Goal: Transaction & Acquisition: Purchase product/service

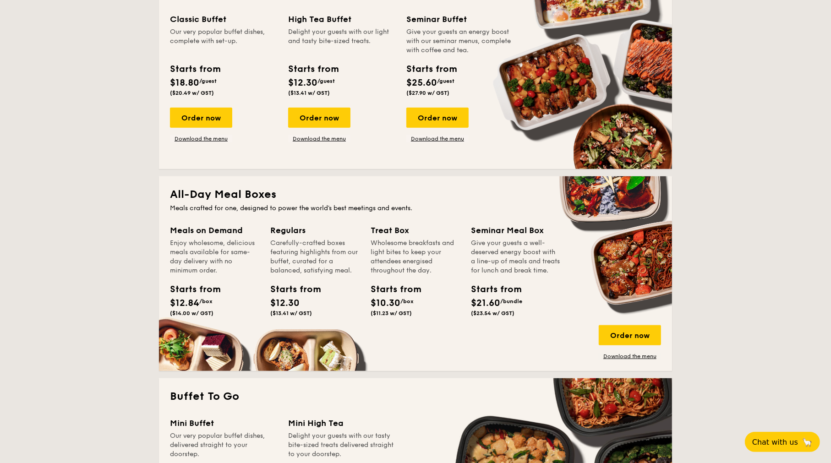
scroll to position [595, 0]
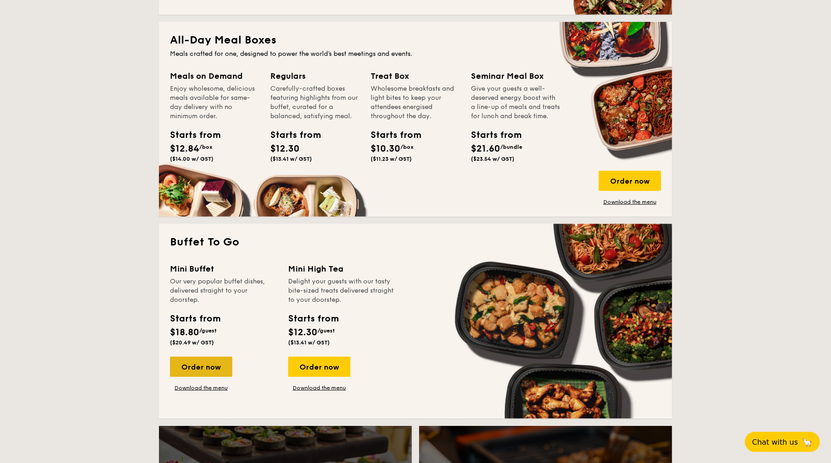
click at [216, 367] on div "Order now" at bounding box center [201, 367] width 62 height 20
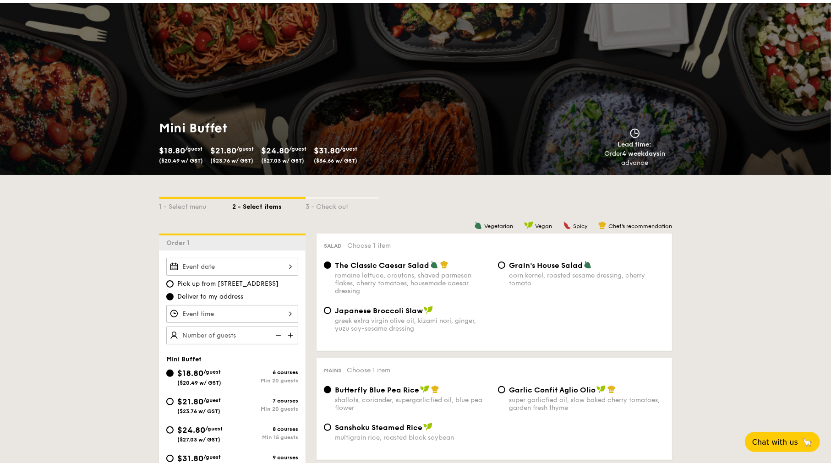
scroll to position [46, 0]
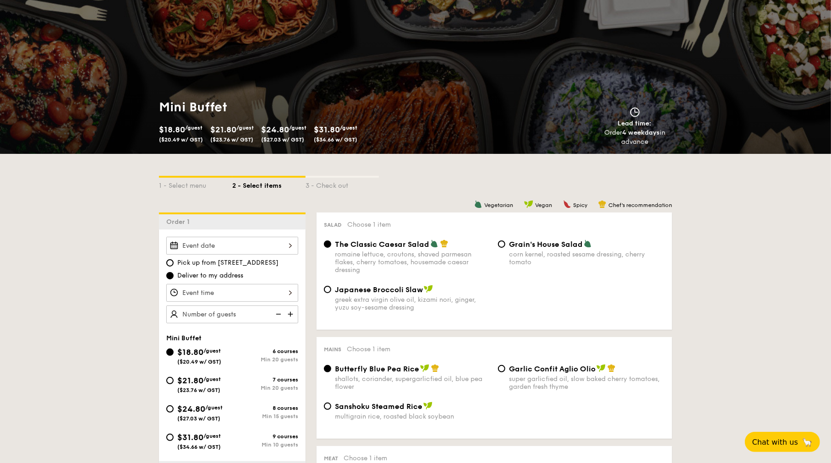
click at [247, 245] on div at bounding box center [232, 246] width 132 height 18
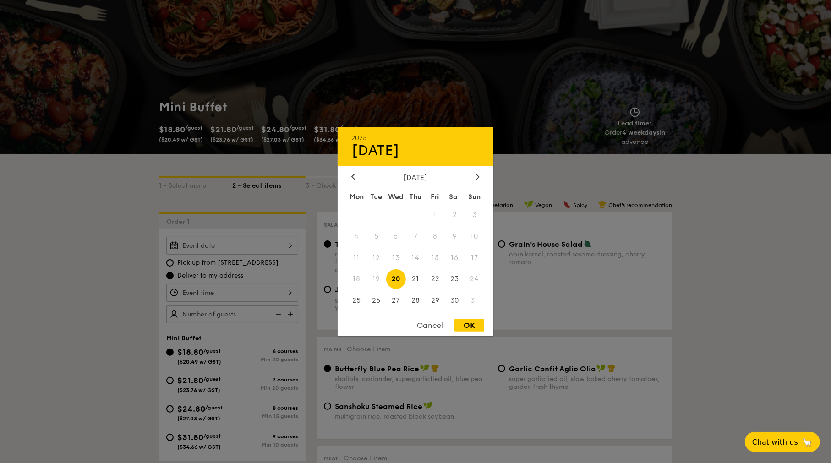
drag, startPoint x: 468, startPoint y: 324, endPoint x: 208, endPoint y: 318, distance: 259.7
click at [467, 324] on div "OK" at bounding box center [469, 325] width 30 height 12
type input "[DATE]"
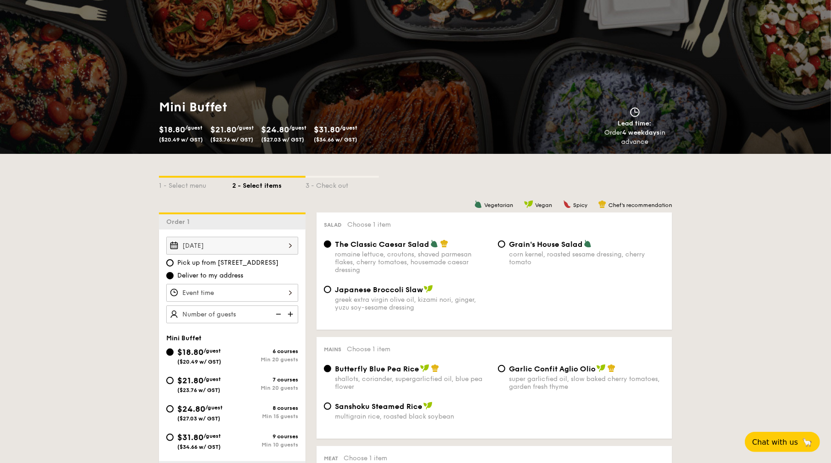
click at [204, 295] on div at bounding box center [232, 293] width 132 height 18
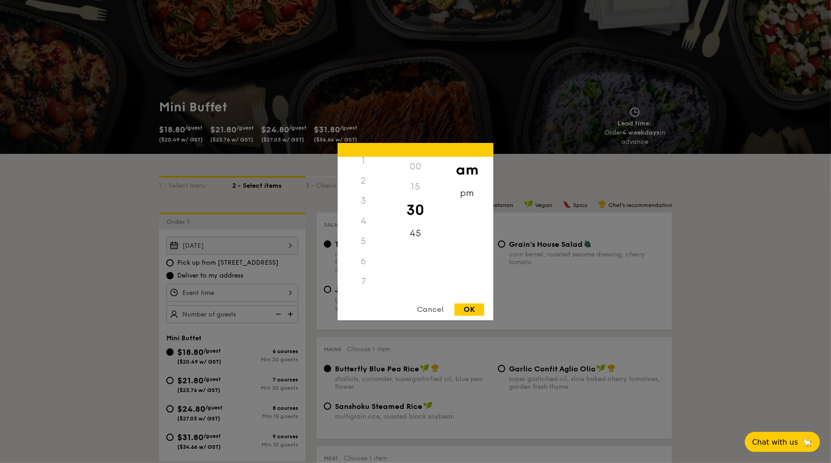
scroll to position [16, 0]
click at [363, 251] on div "5" at bounding box center [364, 252] width 52 height 20
click at [458, 192] on div "pm" at bounding box center [467, 196] width 52 height 27
click at [365, 252] on div "5" at bounding box center [364, 255] width 52 height 27
click at [462, 308] on div "OK" at bounding box center [469, 309] width 30 height 12
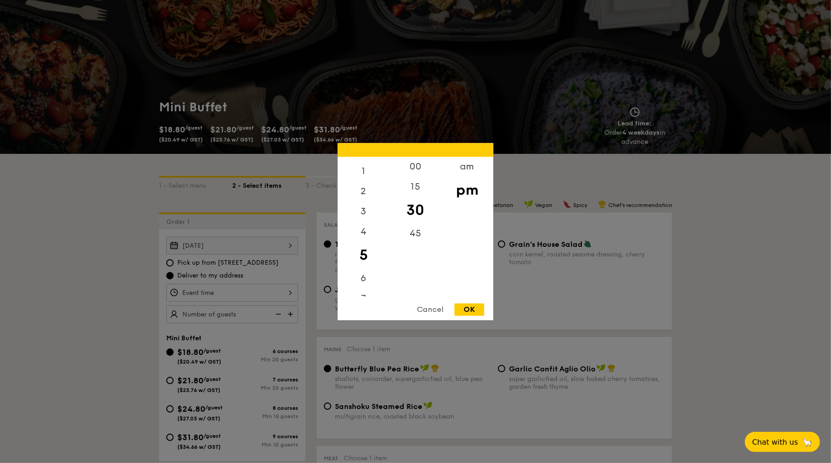
type input "5:30PM"
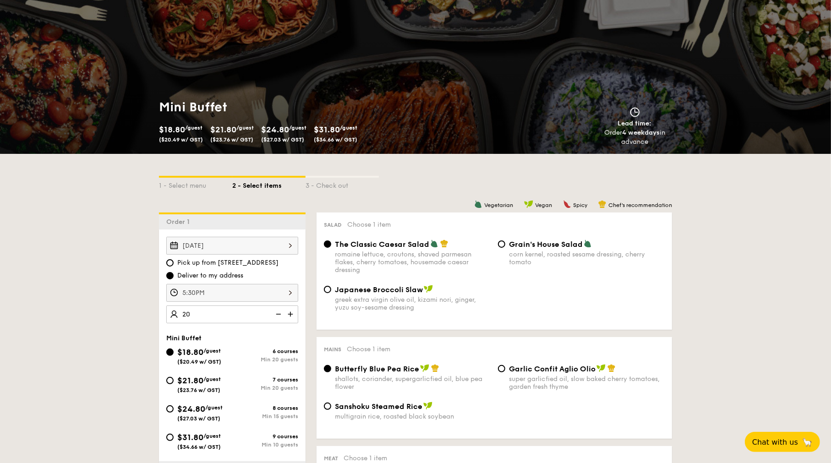
type input "20 guests"
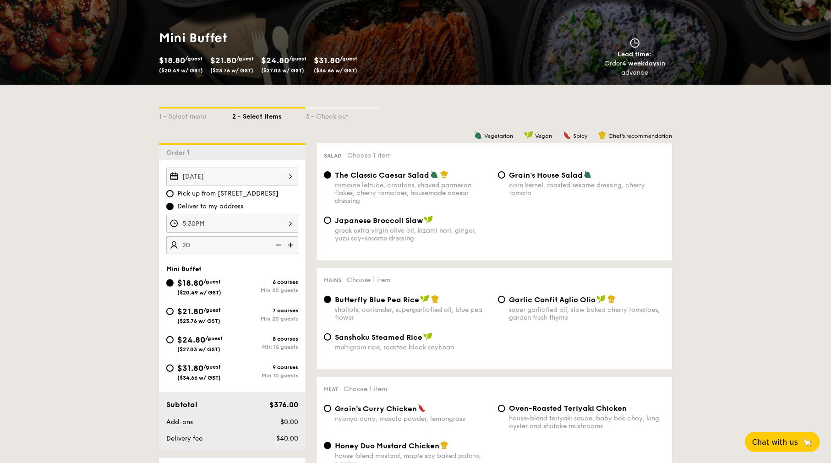
scroll to position [137, 0]
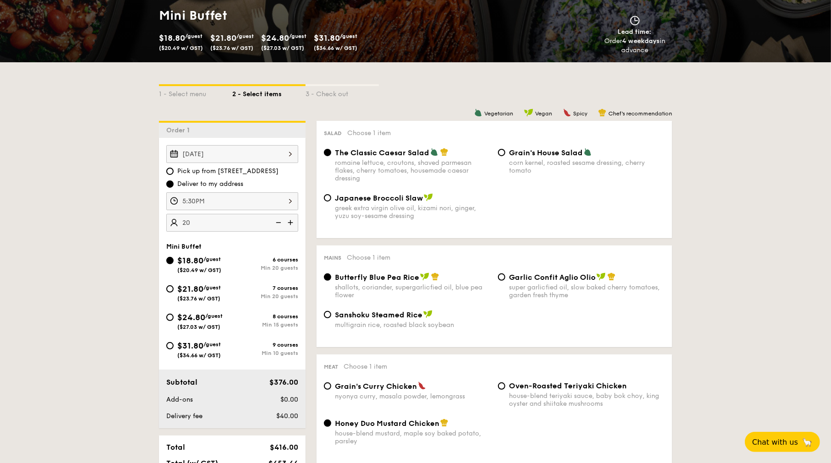
click at [550, 154] on span "Grain's House Salad" at bounding box center [546, 152] width 74 height 9
click at [505, 154] on input "Grain's House Salad corn kernel, roasted sesame dressing, cherry tomato" at bounding box center [501, 152] width 7 height 7
radio input "true"
click at [578, 276] on span "Garlic Confit Aglio Olio" at bounding box center [552, 277] width 87 height 9
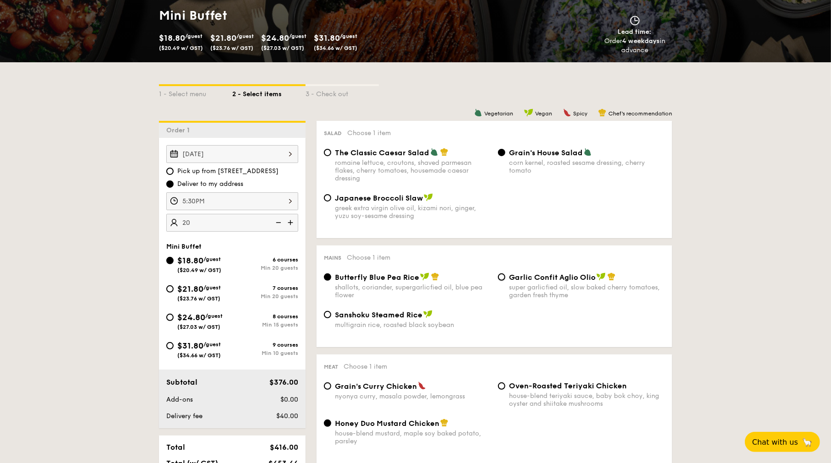
click at [505, 276] on input "Garlic Confit Aglio Olio super garlicfied oil, slow baked cherry tomatoes, gard…" at bounding box center [501, 276] width 7 height 7
radio input "true"
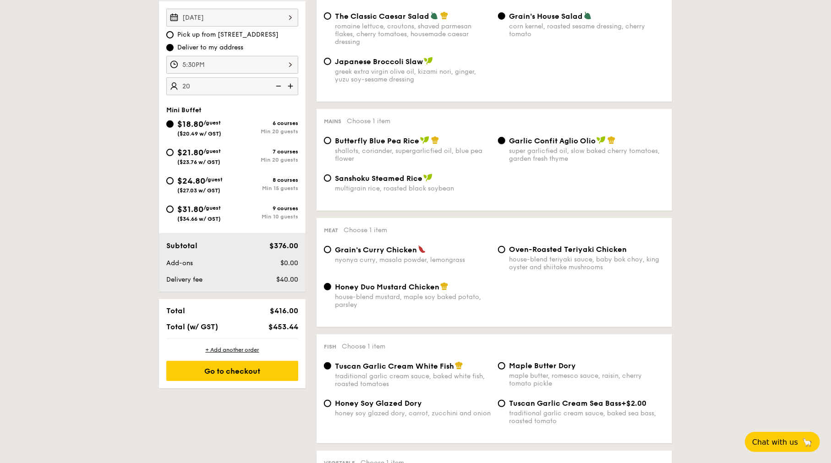
scroll to position [275, 0]
click at [577, 259] on div "house-blend teriyaki sauce, baby bok choy, king oyster and shiitake mushrooms" at bounding box center [587, 263] width 156 height 16
click at [505, 252] on input "Oven-Roasted Teriyaki Chicken house-blend teriyaki sauce, baby bok choy, king o…" at bounding box center [501, 248] width 7 height 7
radio input "true"
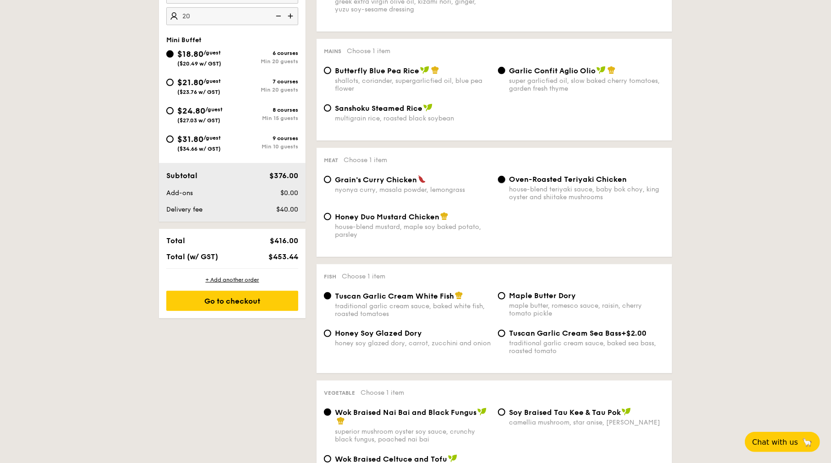
scroll to position [366, 0]
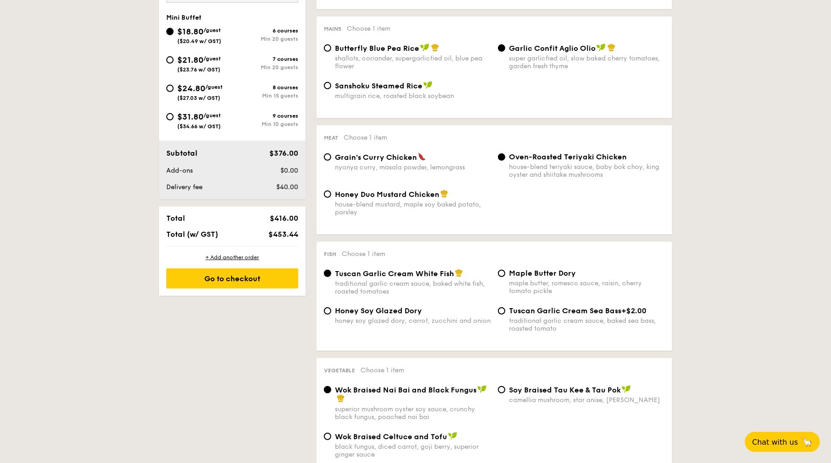
click at [452, 325] on div "honey soy glazed dory, carrot, zucchini and onion" at bounding box center [413, 321] width 156 height 8
click at [331, 315] on input "Honey Soy Glazed Dory honey soy glazed dory, carrot, zucchini and onion" at bounding box center [327, 310] width 7 height 7
radio input "true"
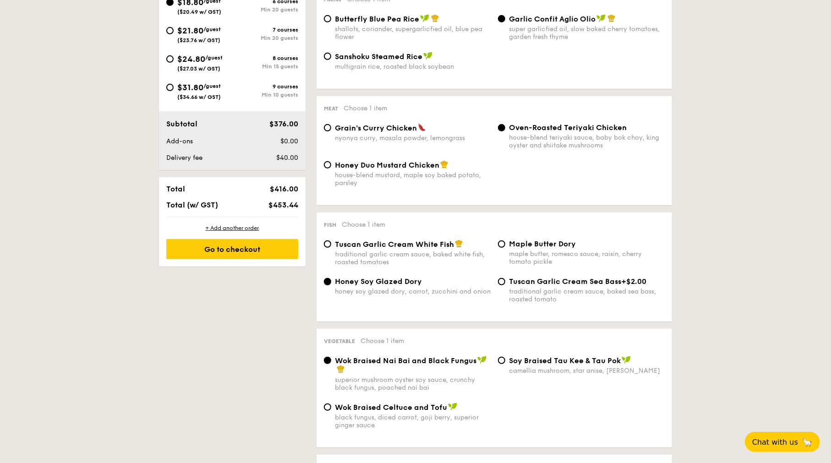
scroll to position [412, 0]
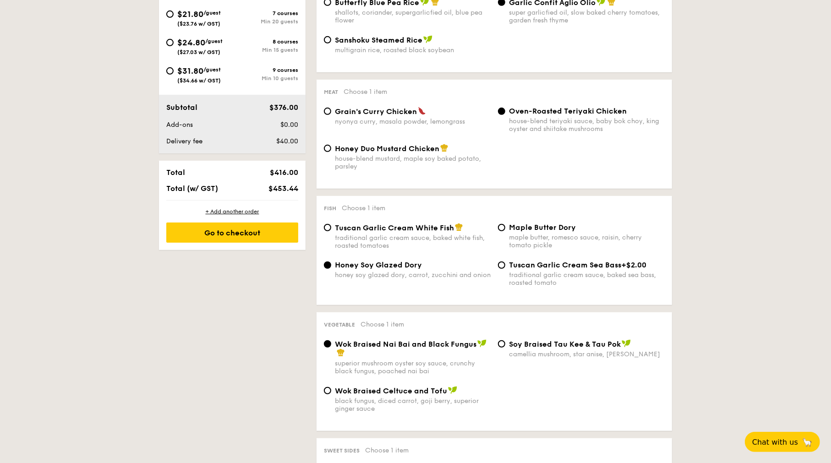
click at [419, 395] on span "Wok Braised Celtuce and Tofu" at bounding box center [391, 391] width 112 height 9
click at [331, 394] on input "Wok Braised Celtuce and Tofu black fungus, diced carrot, goji [PERSON_NAME], su…" at bounding box center [327, 390] width 7 height 7
radio input "true"
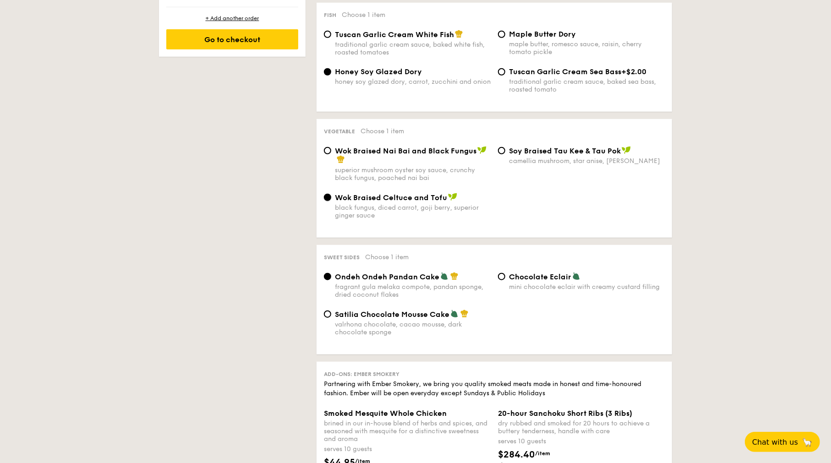
scroll to position [641, 0]
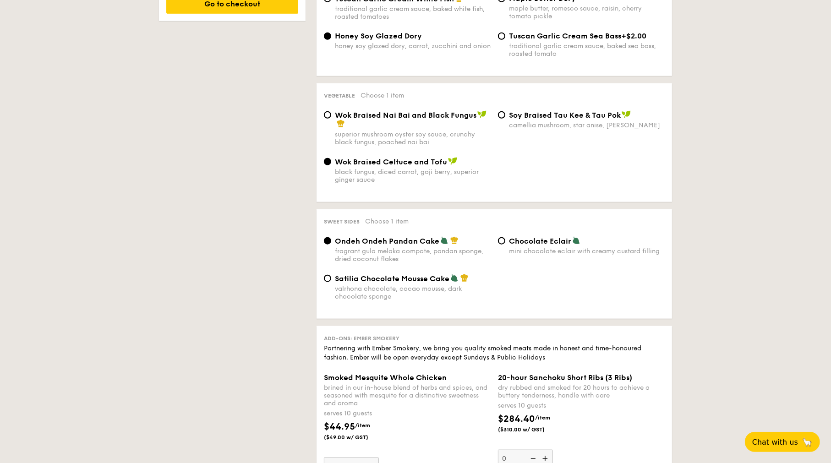
click at [392, 294] on div "Satilia Chocolate Mousse Cake valrhona chocolate, cacao mousse, dark chocolate …" at bounding box center [413, 287] width 156 height 27
click at [331, 282] on input "Satilia Chocolate Mousse Cake valrhona chocolate, cacao mousse, dark chocolate …" at bounding box center [327, 278] width 7 height 7
radio input "true"
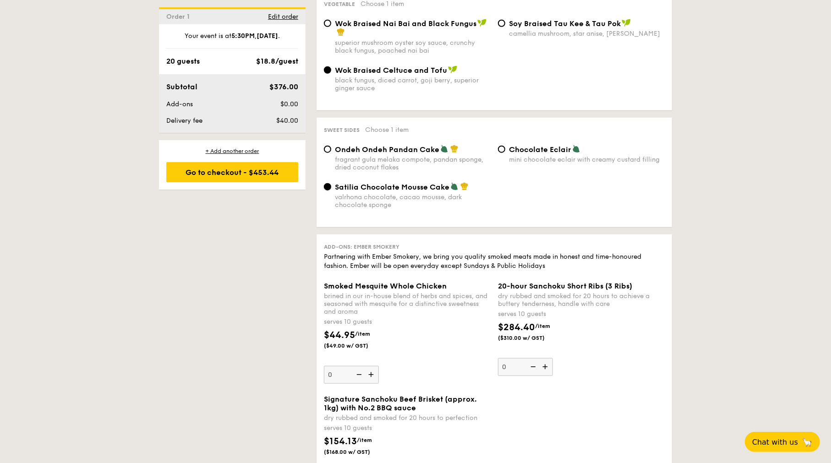
scroll to position [779, 0]
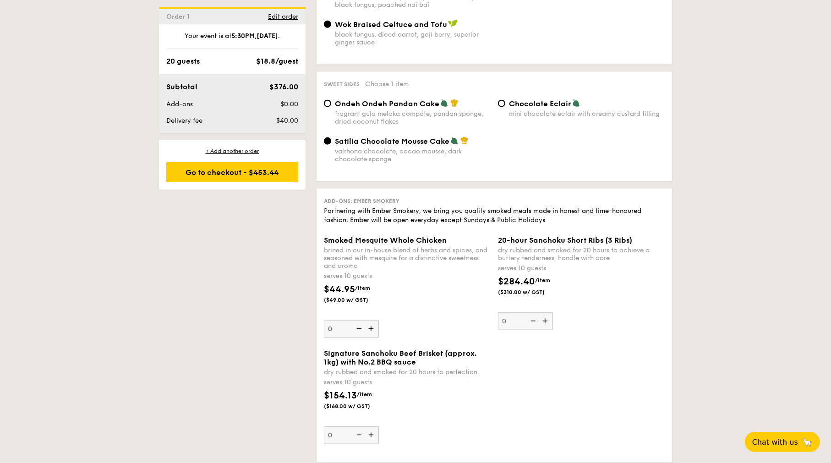
click at [371, 444] on img at bounding box center [372, 434] width 14 height 17
click at [371, 444] on input "0" at bounding box center [351, 435] width 55 height 18
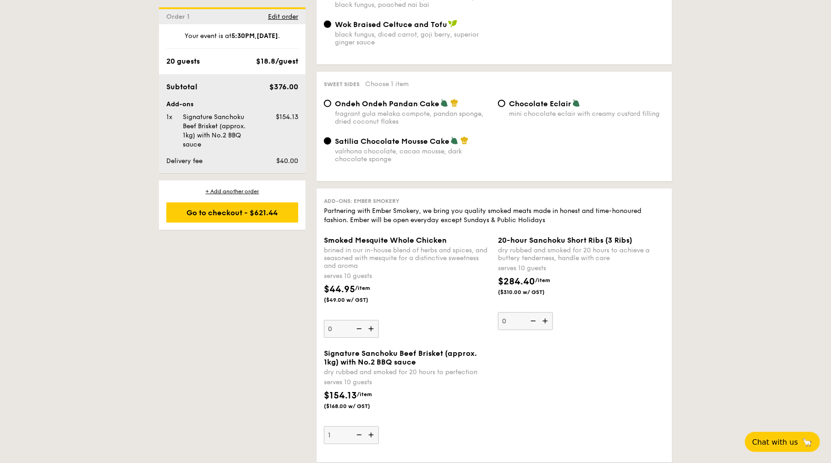
click at [371, 444] on img at bounding box center [372, 434] width 14 height 17
click at [371, 444] on input "1" at bounding box center [351, 435] width 55 height 18
type input "2"
click at [403, 421] on div "$154.13 /item ($168.00 w/ GST)" at bounding box center [407, 405] width 174 height 32
click at [379, 428] on input "2" at bounding box center [351, 435] width 55 height 18
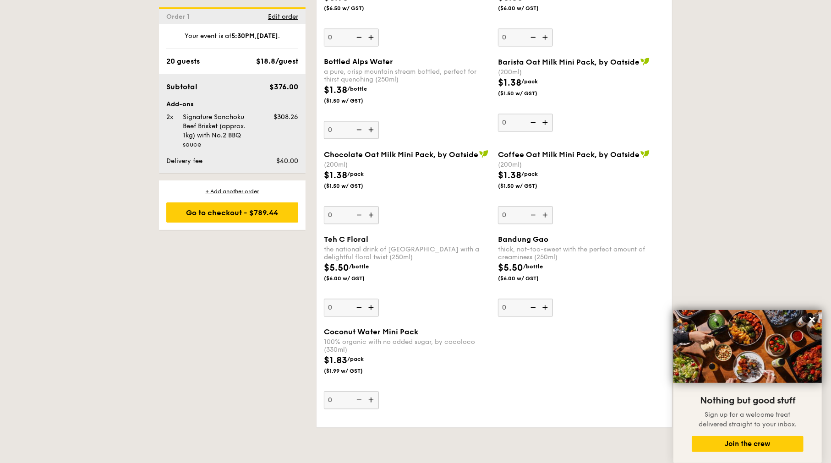
scroll to position [1740, 0]
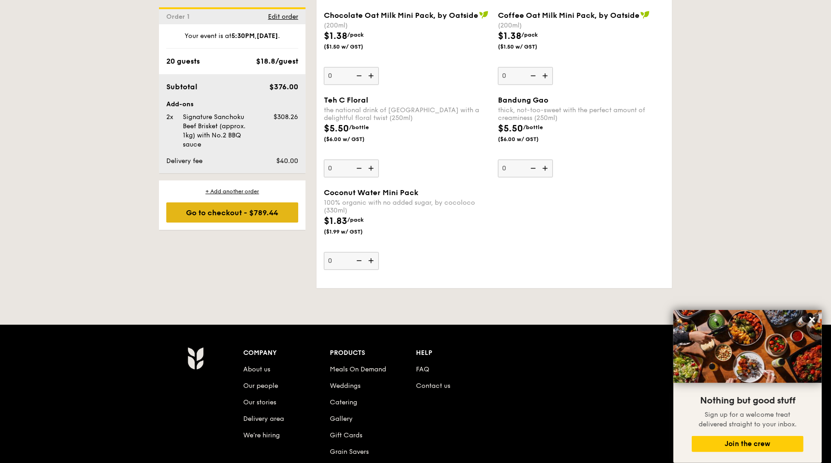
click at [291, 215] on div "Go to checkout - $789.44" at bounding box center [232, 212] width 132 height 20
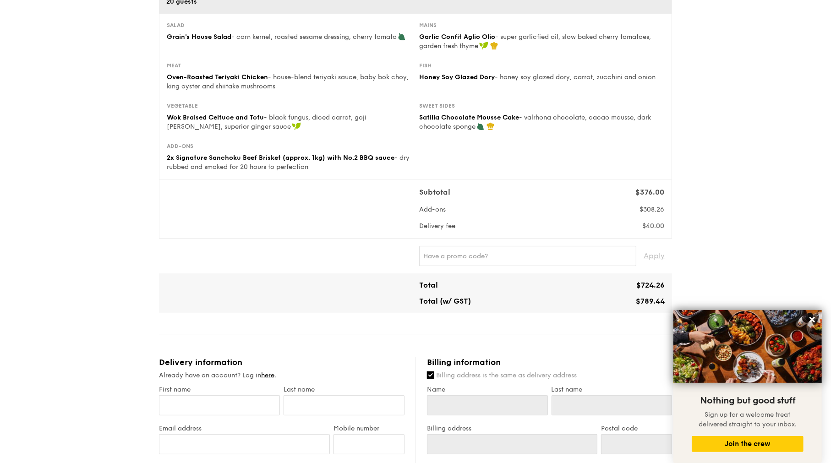
scroll to position [183, 0]
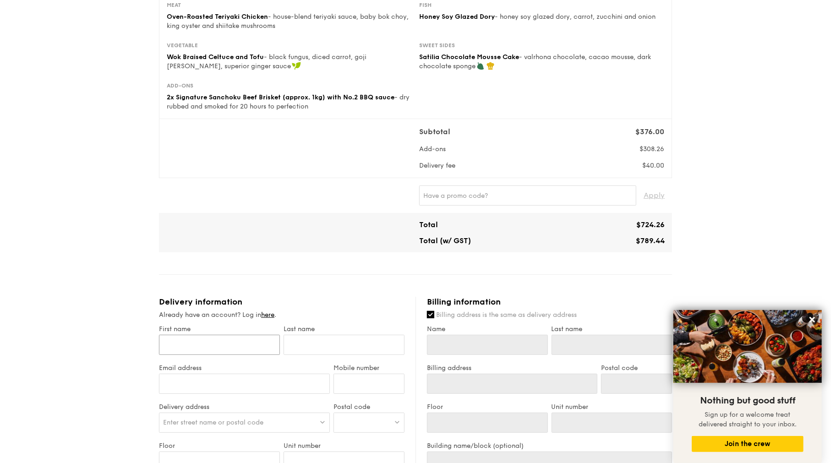
click at [229, 351] on input "First name" at bounding box center [219, 345] width 121 height 20
type input "P"
type input "Pe"
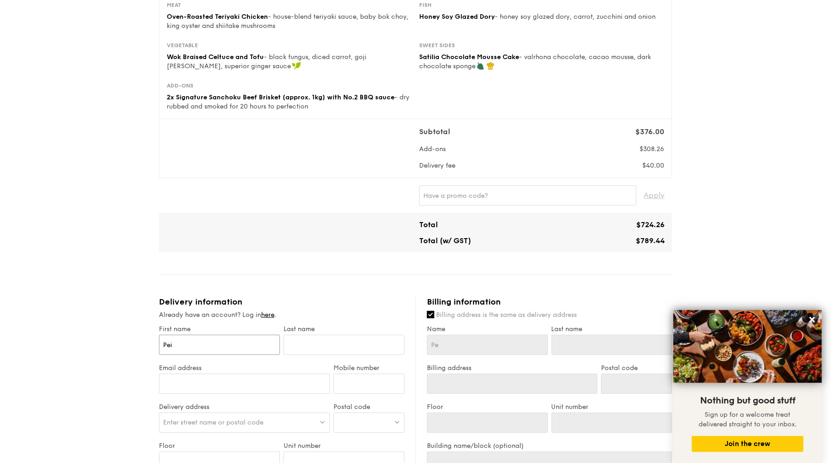
type input "Pei"
type input "Pei Q"
type input "[PERSON_NAME]"
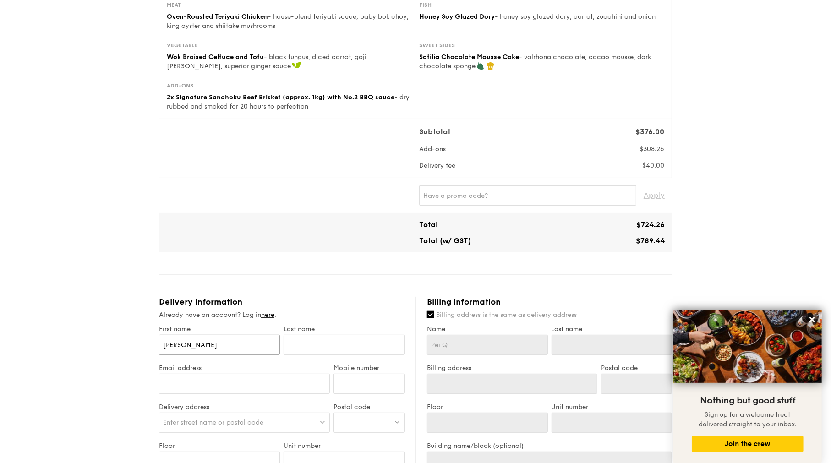
type input "[PERSON_NAME]"
type input "T"
type input "Ta"
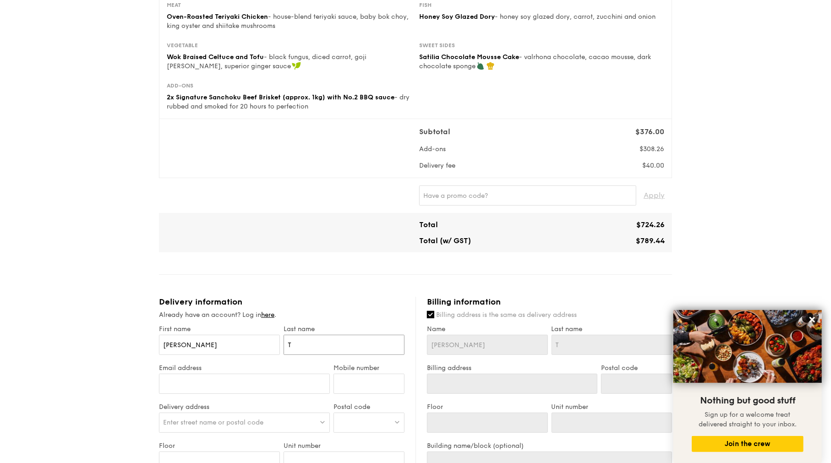
type input "Ta"
type input "Tan"
type input "[EMAIL_ADDRESS][DOMAIN_NAME]"
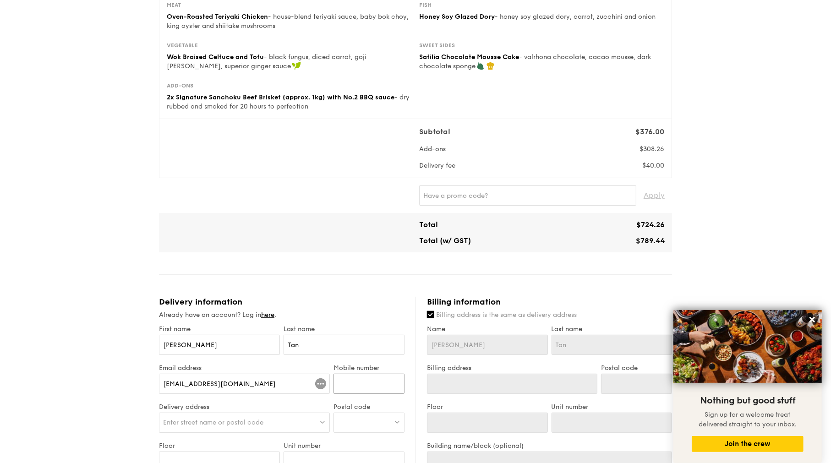
click at [387, 381] on input "Mobile number" at bounding box center [368, 384] width 71 height 20
type input "98552419"
click at [208, 425] on span "Enter street name or postal code" at bounding box center [213, 423] width 100 height 8
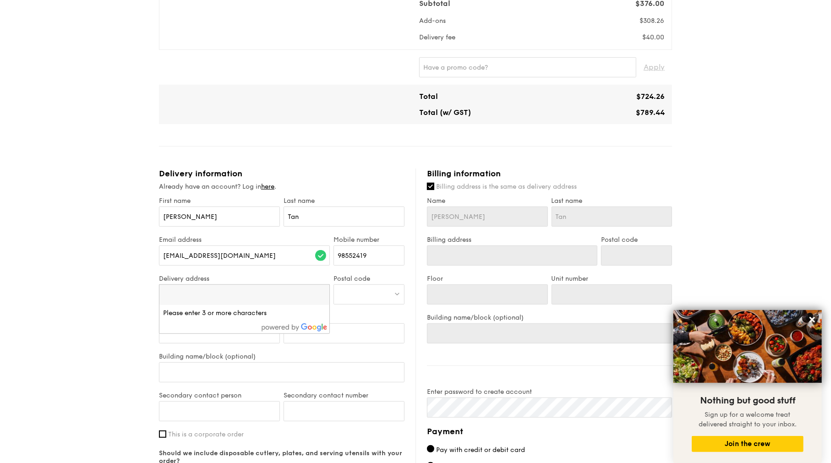
scroll to position [321, 0]
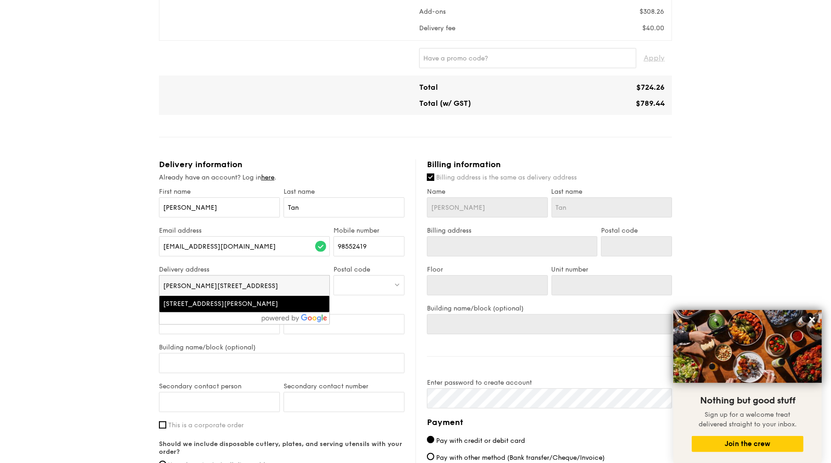
type input "[PERSON_NAME][STREET_ADDRESS]"
click at [314, 302] on div "[STREET_ADDRESS][PERSON_NAME]" at bounding box center [244, 304] width 163 height 9
type input "[STREET_ADDRESS][PERSON_NAME]"
type input "247693"
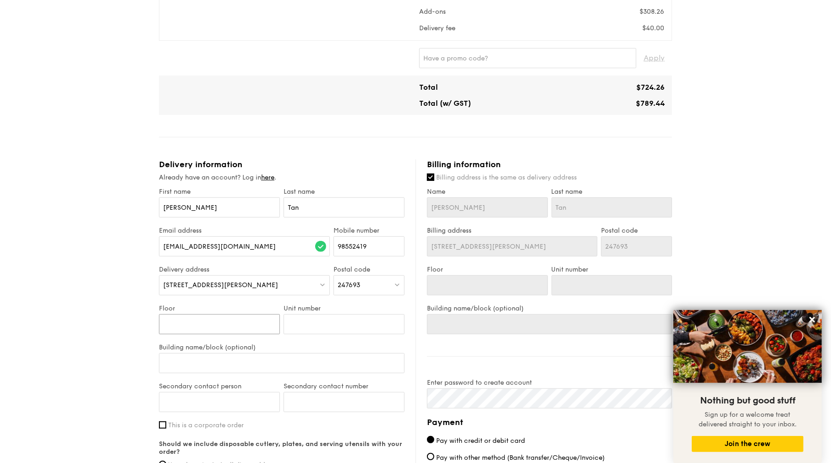
click at [225, 325] on input "Floor" at bounding box center [219, 324] width 121 height 20
type input "1"
click at [338, 323] on input "Unit number" at bounding box center [343, 324] width 121 height 20
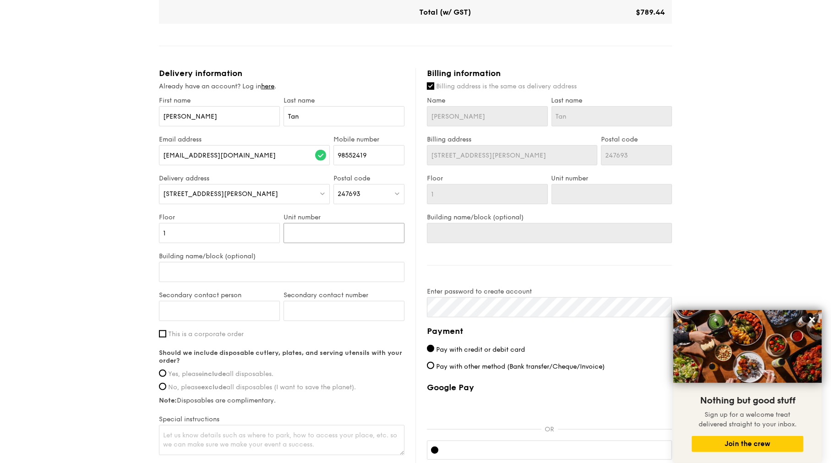
scroll to position [412, 0]
click at [235, 272] on input "Building name/block (optional)" at bounding box center [281, 272] width 245 height 20
type input "T"
type input "Ta"
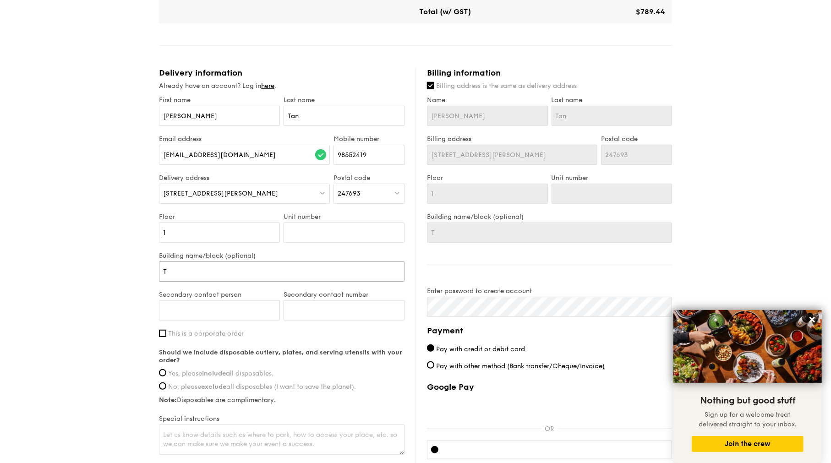
type input "Ta"
type input "Tan"
type input "Tang"
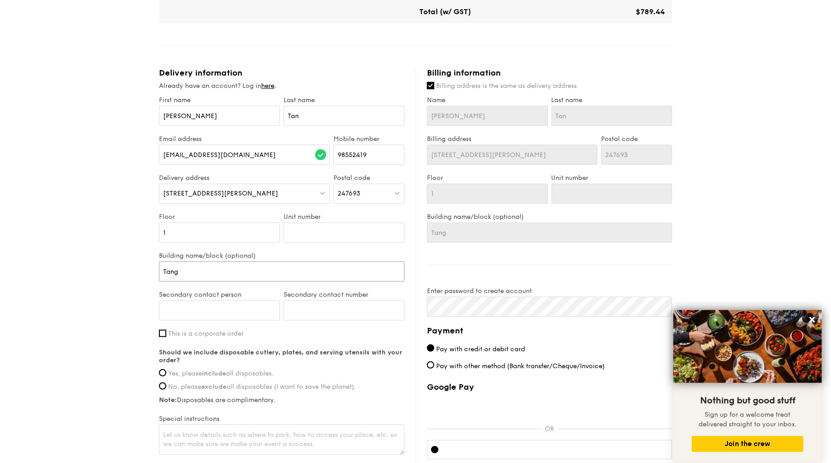
type input "Tang"
type input "Tangl"
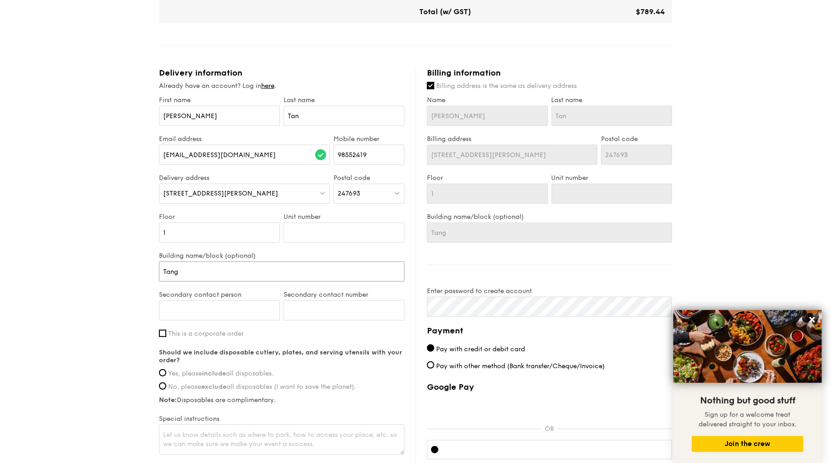
type input "Tangl"
type input "Tangli"
type input "Tanglin"
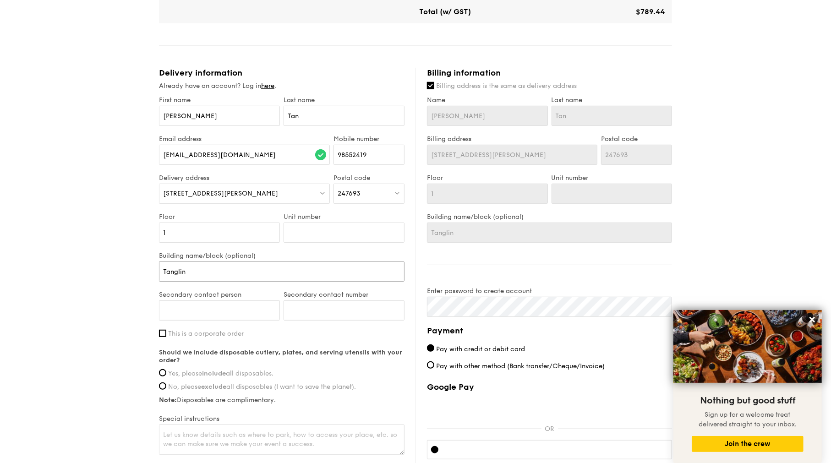
type input "Tanglin"
type input "Tanglin G"
type input "Tanglin Gi"
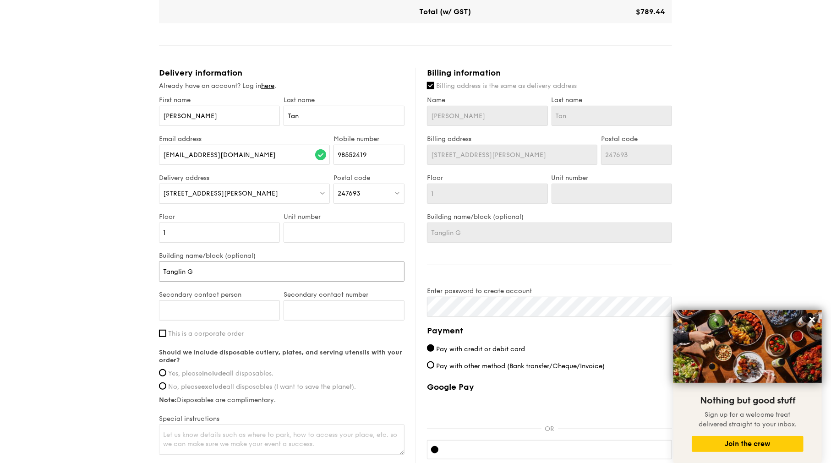
type input "Tanglin Gi"
type input "Tanglin Gin"
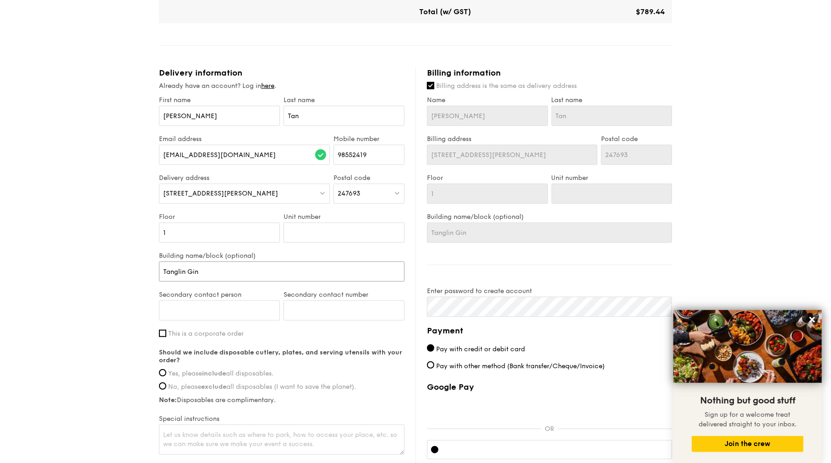
type input "Tanglin Gin J"
type input "Tanglin Gin Ju"
type input "Tanglin Gin Jun"
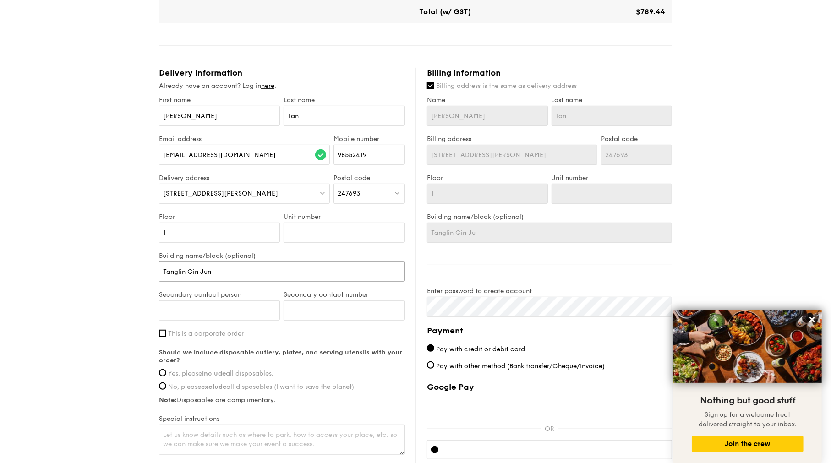
type input "Tanglin Gin Jun"
type input "[PERSON_NAME]"
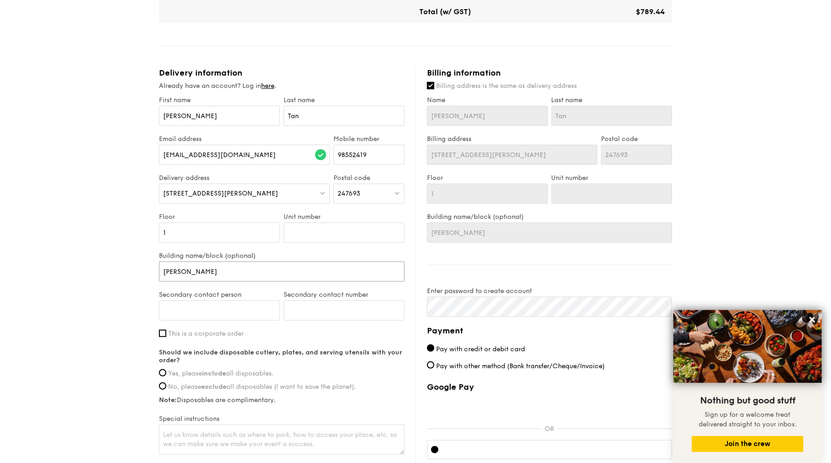
type input "Tanglin Gin Jungle"
click at [232, 312] on input "Secondary contact person" at bounding box center [219, 310] width 121 height 20
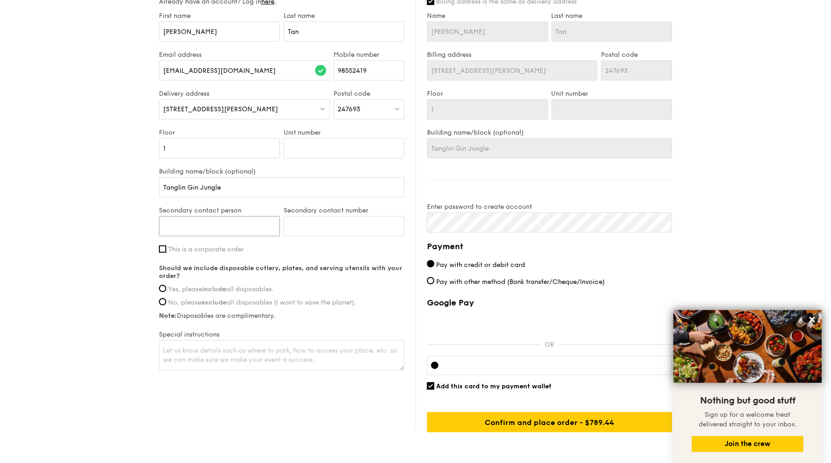
scroll to position [504, 0]
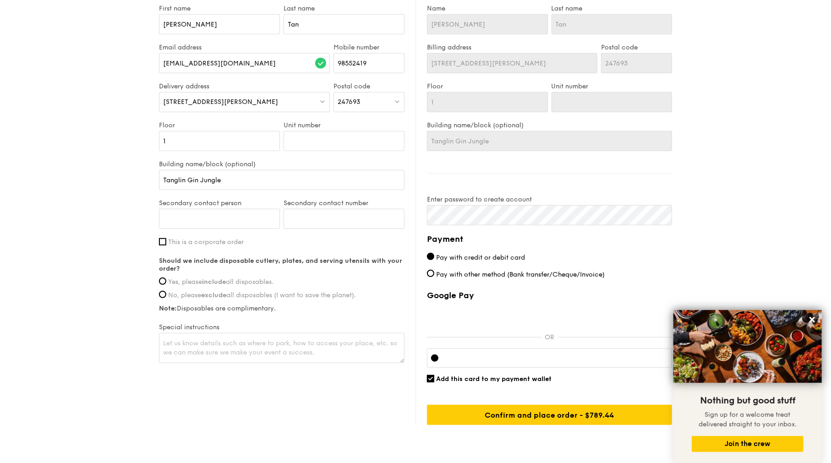
click at [215, 242] on span "This is a corporate order" at bounding box center [206, 242] width 76 height 8
click at [166, 242] on input "This is a corporate order" at bounding box center [162, 241] width 7 height 7
checkbox input "true"
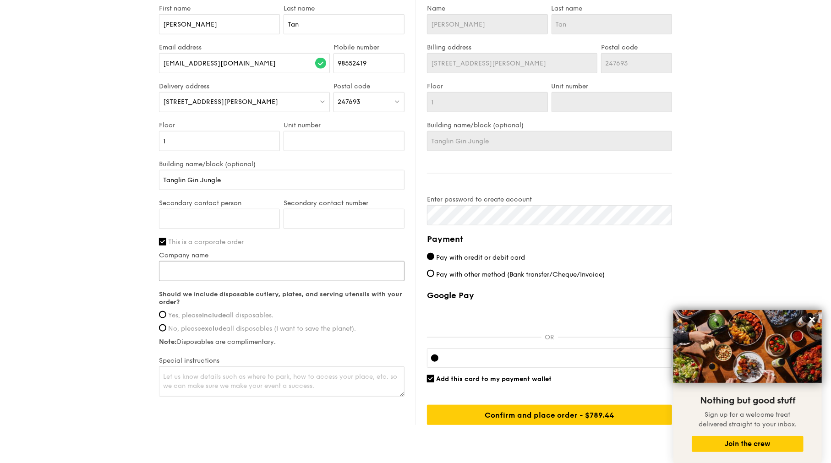
click at [214, 267] on input "Company name" at bounding box center [281, 271] width 245 height 20
type input "Design & Marketing Pte Ltd"
click at [213, 316] on strong "include" at bounding box center [214, 315] width 24 height 8
click at [166, 316] on input "Yes, please include all disposables." at bounding box center [162, 314] width 7 height 7
radio input "true"
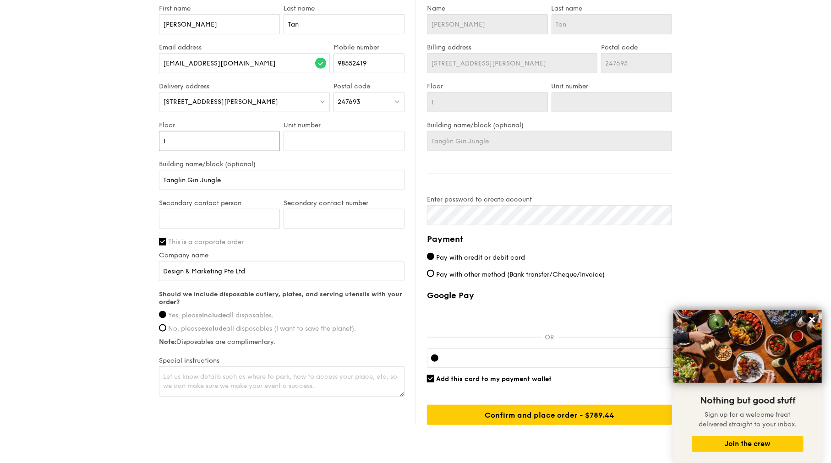
click at [191, 141] on input "1" at bounding box center [219, 141] width 121 height 20
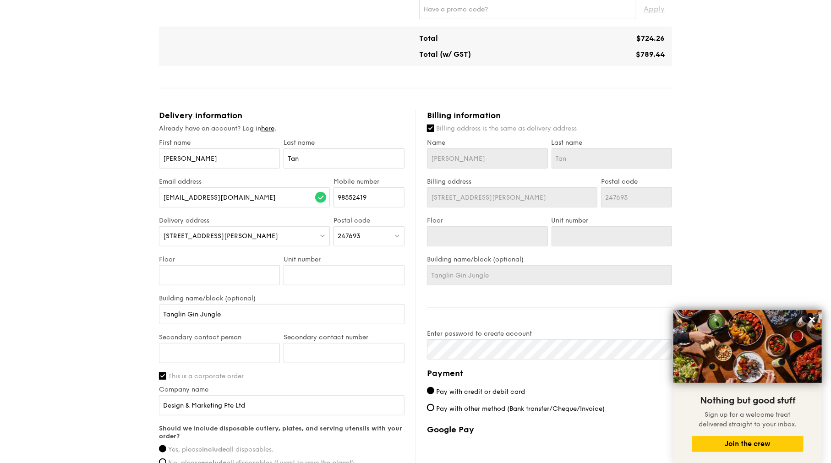
scroll to position [366, 0]
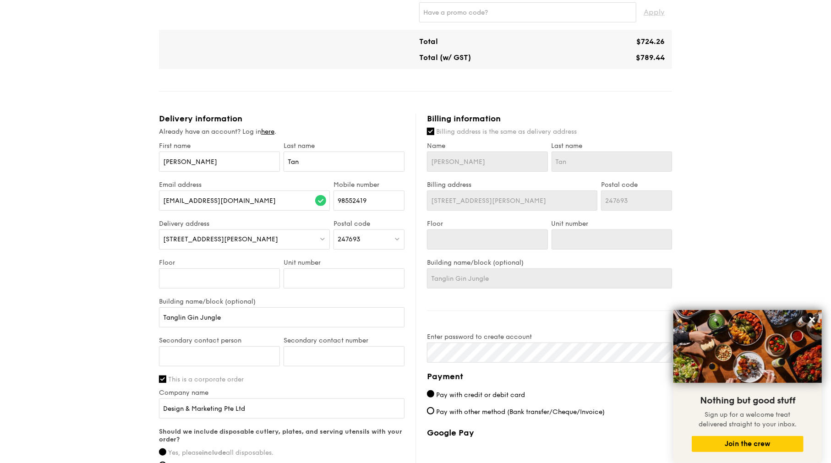
drag, startPoint x: 475, startPoint y: 132, endPoint x: 475, endPoint y: 139, distance: 6.4
click at [475, 131] on span "Billing address is the same as delivery address" at bounding box center [506, 132] width 141 height 8
click at [434, 131] on input "Billing address is the same as delivery address" at bounding box center [430, 131] width 7 height 7
checkbox input "false"
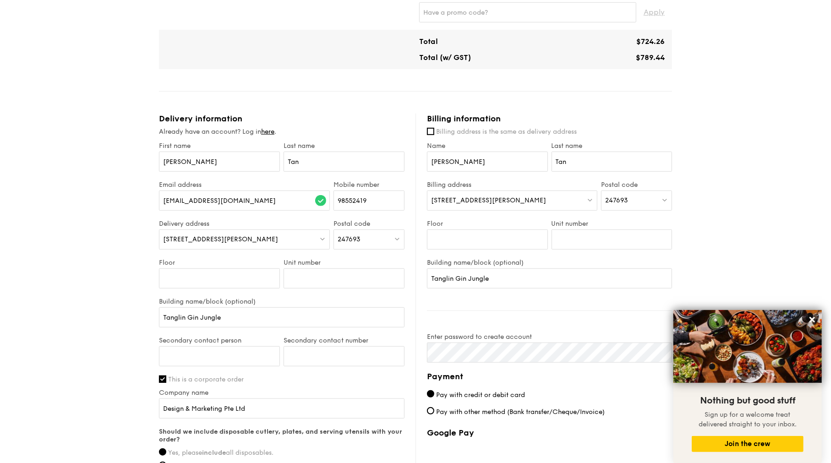
click at [497, 199] on div "[STREET_ADDRESS][PERSON_NAME]" at bounding box center [512, 201] width 170 height 20
type input "[STREET_ADDRESS][PERSON_NAME]"
click at [654, 200] on div "247693" at bounding box center [636, 201] width 71 height 20
type input "169876"
click at [617, 228] on div "[GEOGRAPHIC_DATA] 169876" at bounding box center [628, 224] width 47 height 18
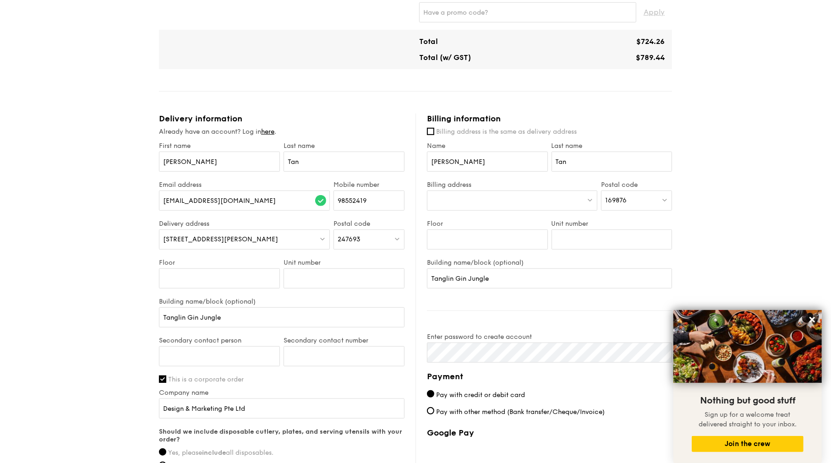
click at [484, 206] on div at bounding box center [512, 201] width 170 height 20
click at [499, 200] on input "[STREET_ADDRESS][PERSON_NAME]" at bounding box center [511, 201] width 169 height 20
click at [692, 207] on div "1 - Select menu 2 - Select items 3 - Check out Mini Buffet $18.80 /guest ($20.4…" at bounding box center [415, 116] width 831 height 965
click at [505, 202] on div at bounding box center [512, 201] width 170 height 20
click at [494, 204] on input "[STREET_ADDRESS][PERSON_NAME]" at bounding box center [511, 201] width 169 height 20
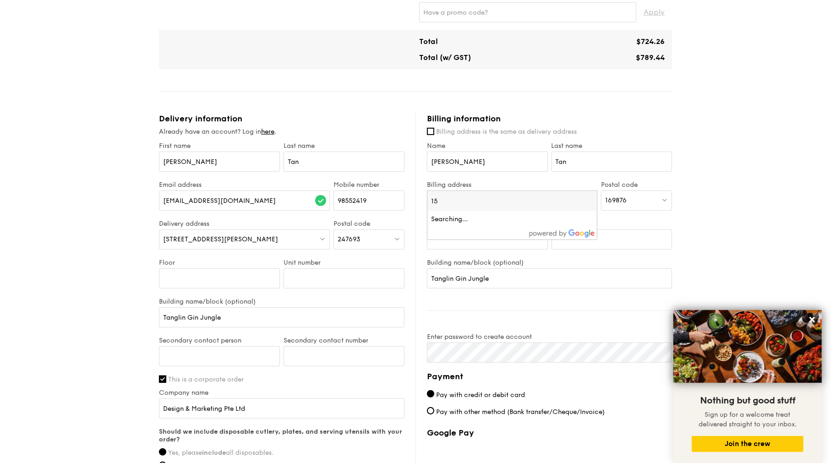
type input "1"
click at [754, 202] on div "1 - Select menu 2 - Select items 3 - Check out Mini Buffet $18.80 /guest ($20.4…" at bounding box center [415, 116] width 831 height 965
click at [524, 194] on div at bounding box center [512, 201] width 170 height 20
type input "1"
type input "c"
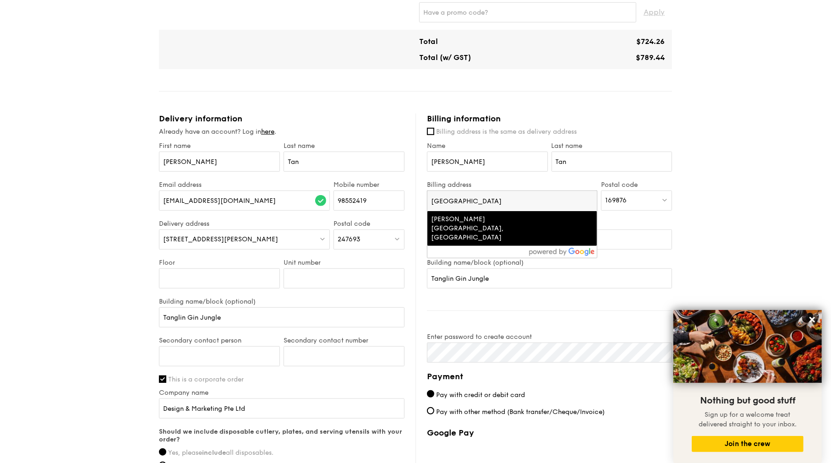
type input "[GEOGRAPHIC_DATA]"
click at [528, 226] on div "[PERSON_NAME][GEOGRAPHIC_DATA], [GEOGRAPHIC_DATA]" at bounding box center [492, 228] width 122 height 27
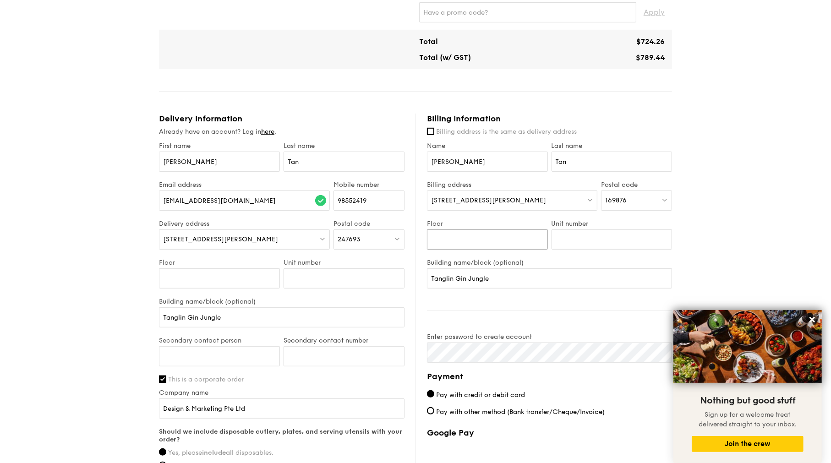
click at [524, 240] on input "Floor" at bounding box center [487, 239] width 121 height 20
type input "02"
click at [577, 235] on input "Unit number" at bounding box center [611, 239] width 121 height 20
type input "11"
click at [553, 275] on input "Tanglin Gin Jungle" at bounding box center [549, 278] width 245 height 20
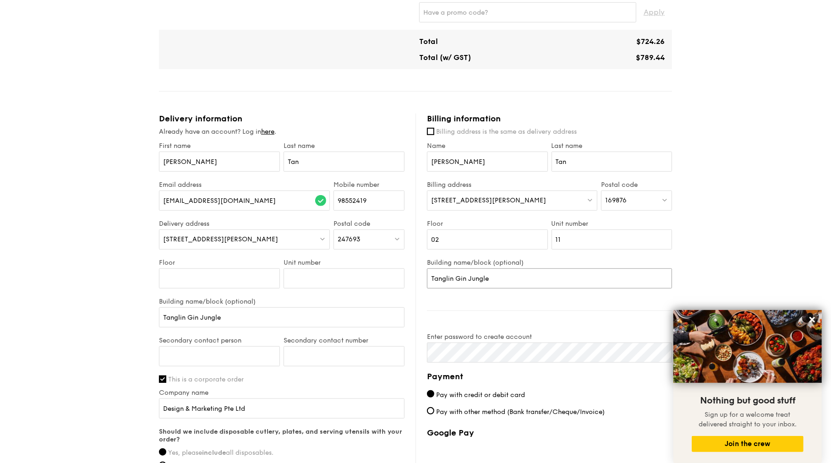
drag, startPoint x: 577, startPoint y: 271, endPoint x: 398, endPoint y: 293, distance: 181.3
click at [398, 293] on div "Delivery information Already have an account? Log in here . First name [PERSON_…" at bounding box center [415, 338] width 513 height 449
click at [775, 222] on div "1 - Select menu 2 - Select items 3 - Check out Mini Buffet $18.80 /guest ($20.4…" at bounding box center [415, 116] width 831 height 965
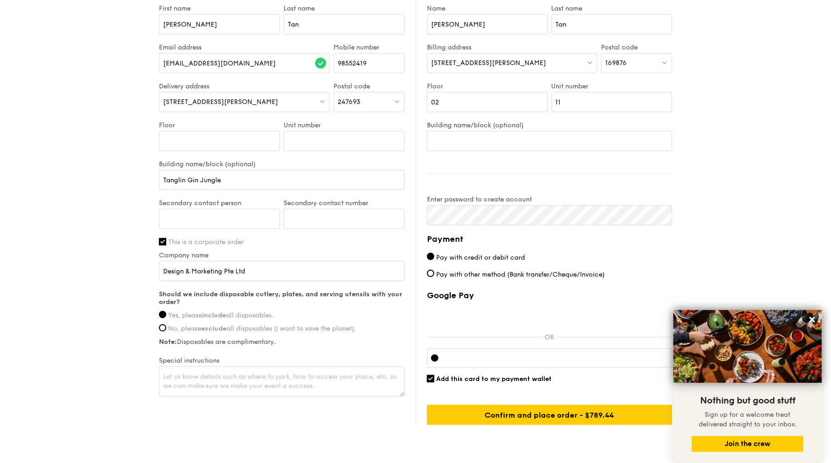
scroll to position [537, 0]
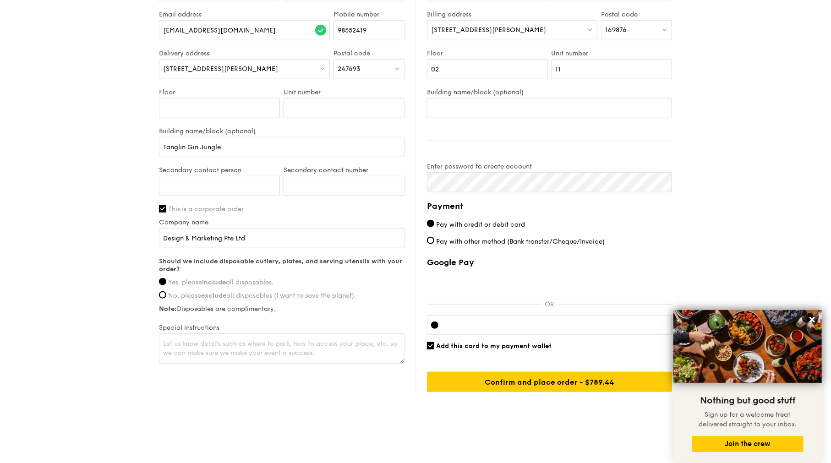
click at [507, 346] on span "Add this card to my payment wallet" at bounding box center [493, 346] width 115 height 8
click at [434, 346] on input "Add this card to my payment wallet" at bounding box center [430, 345] width 7 height 7
checkbox input "false"
click at [813, 321] on icon at bounding box center [811, 319] width 5 height 5
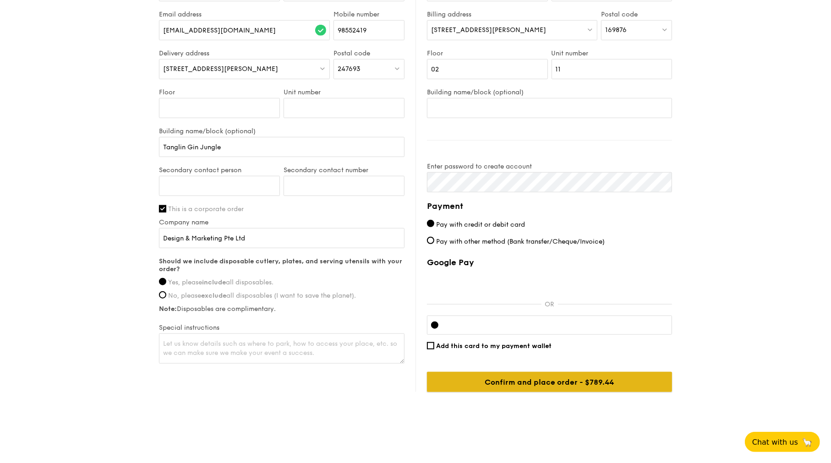
click at [596, 383] on input "Confirm and place order - $789.44" at bounding box center [549, 382] width 245 height 20
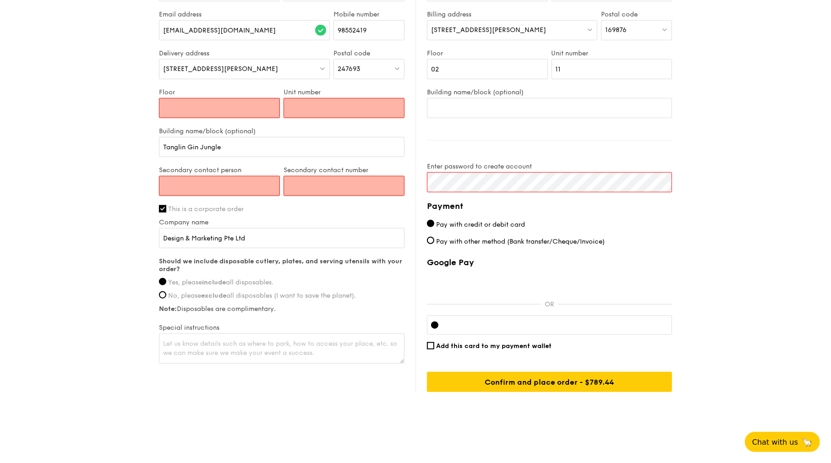
click at [212, 108] on input "Floor" at bounding box center [219, 108] width 121 height 20
type input "01"
click at [325, 108] on input "Unit number" at bounding box center [343, 108] width 121 height 20
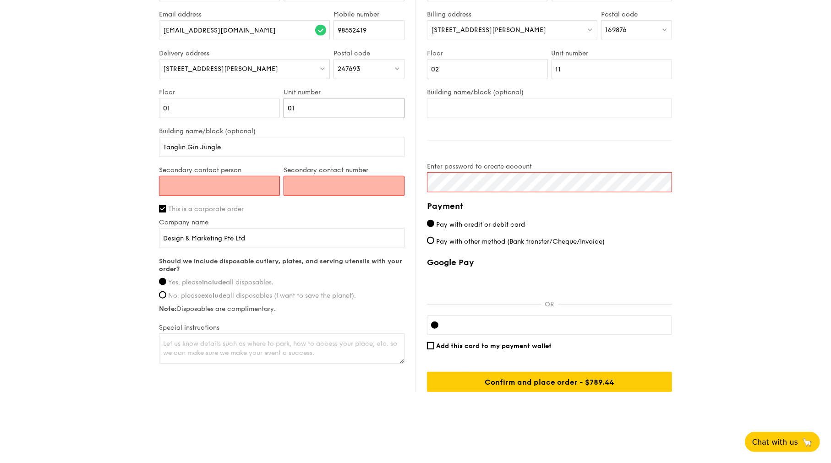
type input "01"
click at [209, 190] on input "Secondary contact person" at bounding box center [219, 186] width 121 height 20
type input "Serin"
click at [302, 185] on input "Secondary contact number" at bounding box center [343, 186] width 121 height 20
paste input "88970429"
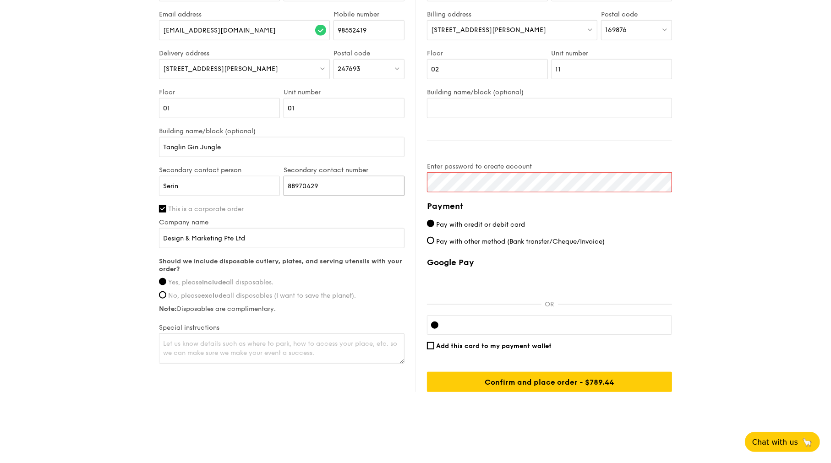
type input "88970429"
click at [356, 189] on div "Delivery information Already have an account? Log in here . First name [PERSON_…" at bounding box center [415, 167] width 513 height 449
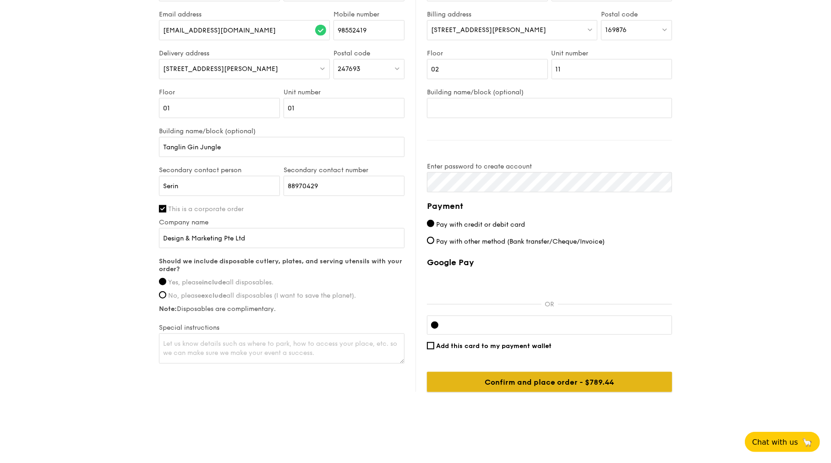
click at [463, 386] on input "Confirm and place order - $789.44" at bounding box center [549, 382] width 245 height 20
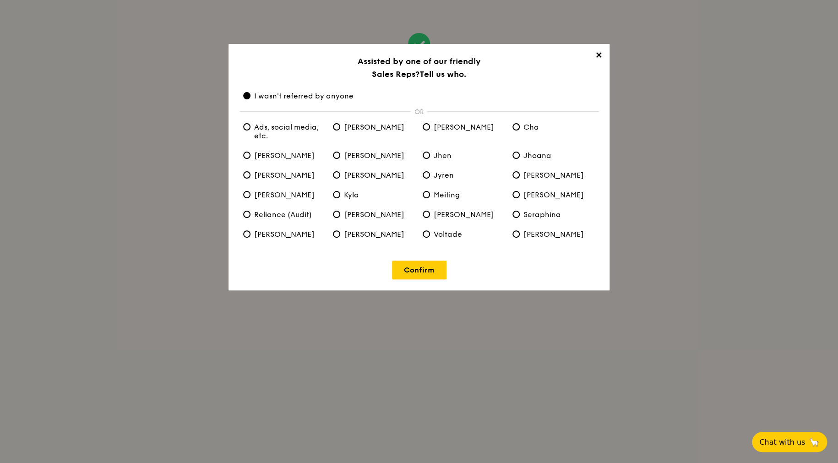
drag, startPoint x: 434, startPoint y: 274, endPoint x: 461, endPoint y: 257, distance: 32.5
click at [434, 274] on link "Confirm" at bounding box center [419, 270] width 54 height 19
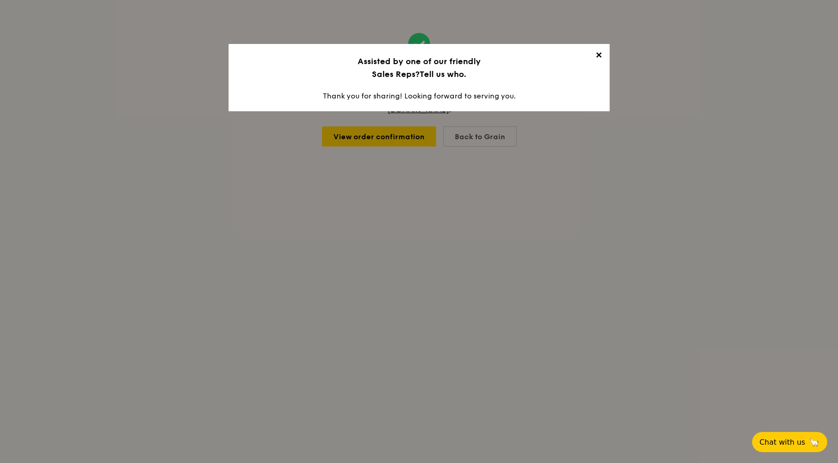
click at [596, 52] on span "✕" at bounding box center [598, 56] width 13 height 13
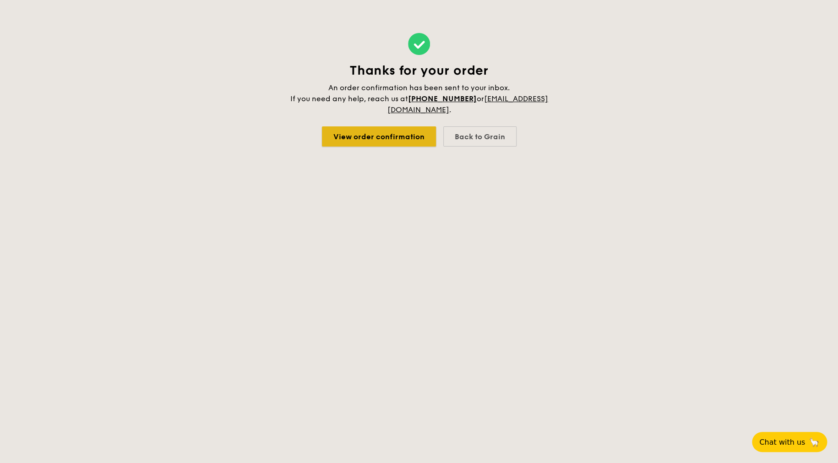
click at [413, 136] on link "View order confirmation" at bounding box center [379, 136] width 114 height 20
